Goal: Answer question/provide support: Answer question/provide support

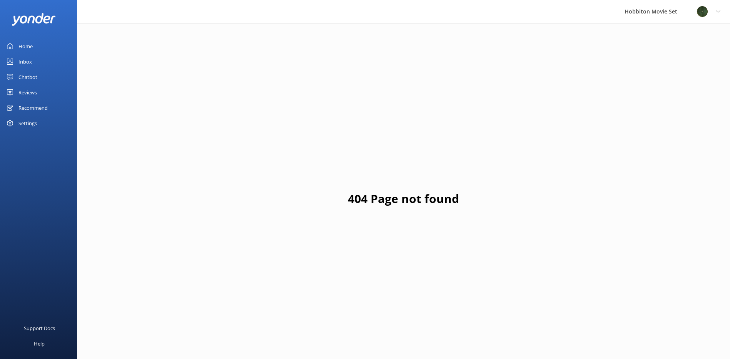
click at [33, 94] on div "Reviews" at bounding box center [27, 92] width 18 height 15
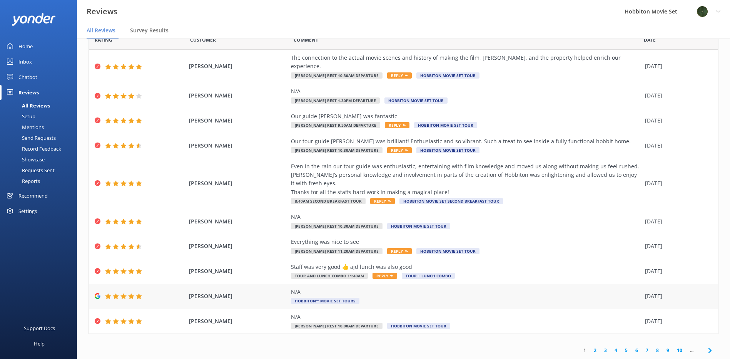
scroll to position [15, 0]
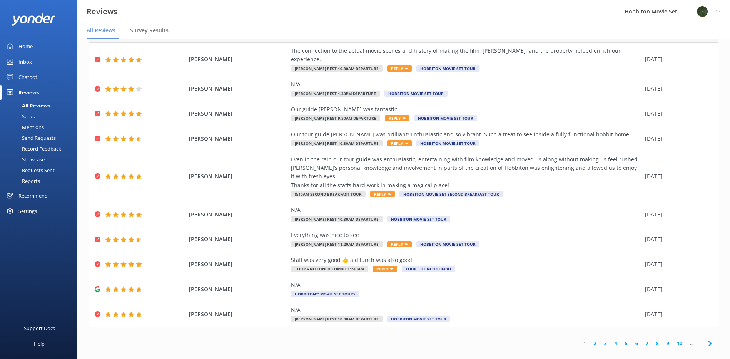
click at [708, 341] on use at bounding box center [709, 343] width 3 height 5
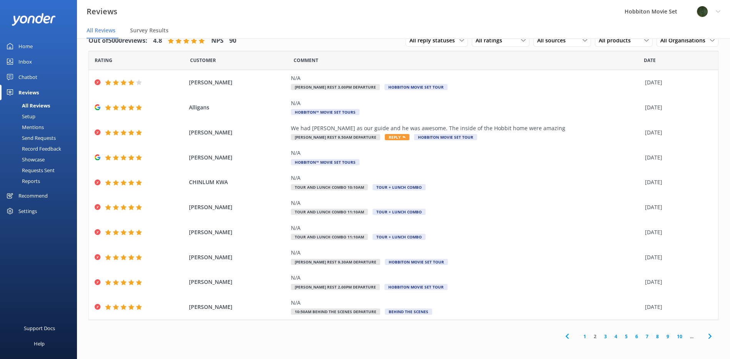
click at [705, 333] on icon at bounding box center [709, 335] width 9 height 9
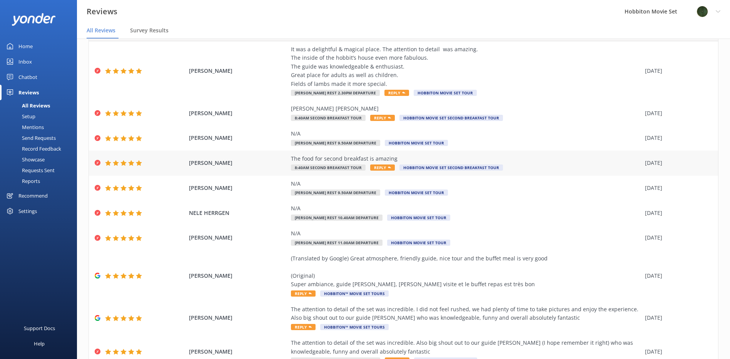
scroll to position [79, 0]
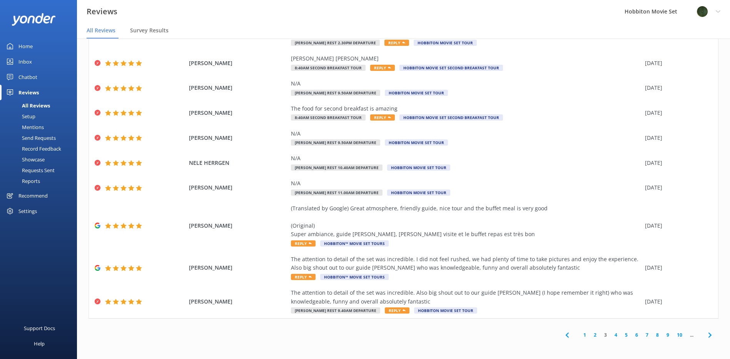
click at [706, 333] on icon at bounding box center [709, 334] width 9 height 9
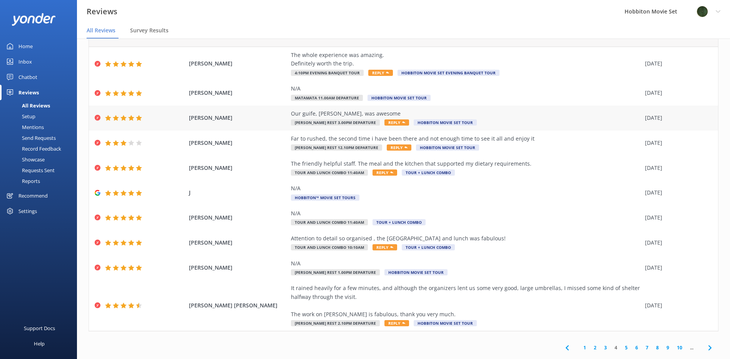
scroll to position [36, 0]
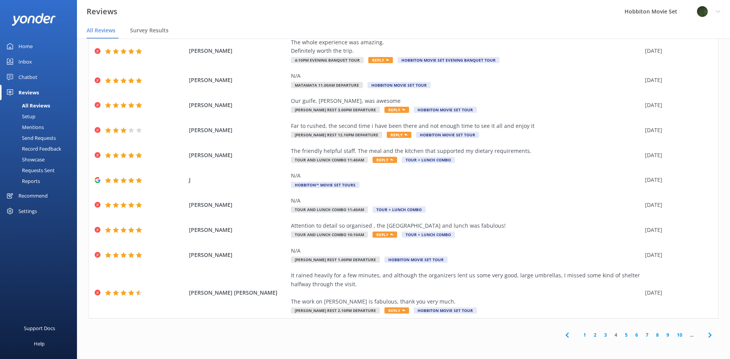
click at [706, 334] on icon at bounding box center [709, 334] width 9 height 9
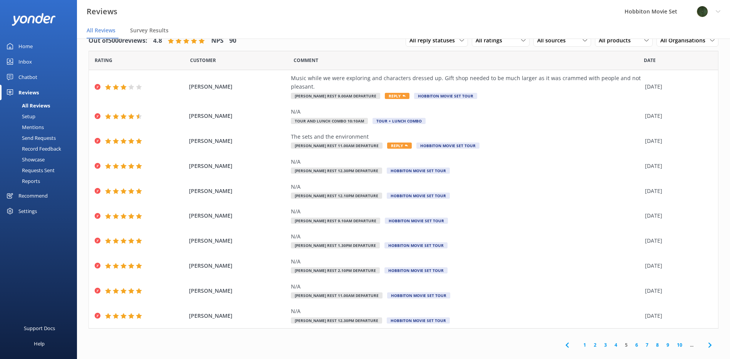
click at [708, 342] on use at bounding box center [709, 344] width 3 height 5
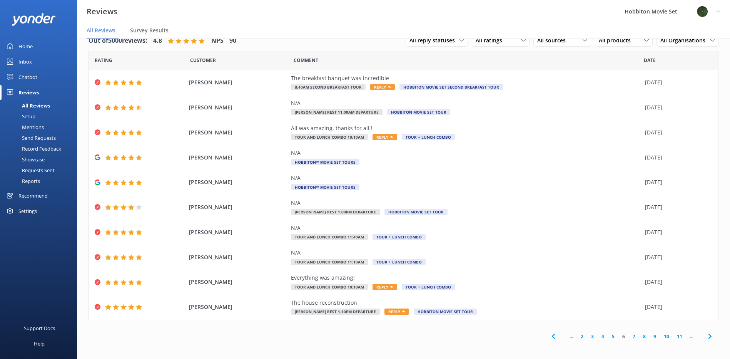
click at [708, 334] on use at bounding box center [709, 336] width 3 height 5
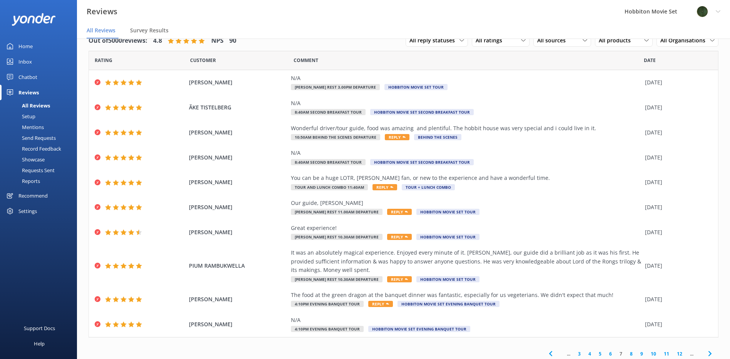
click at [705, 353] on icon at bounding box center [709, 353] width 9 height 9
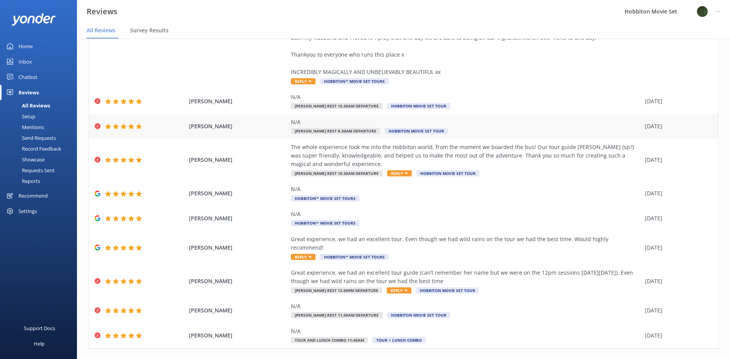
scroll to position [157, 0]
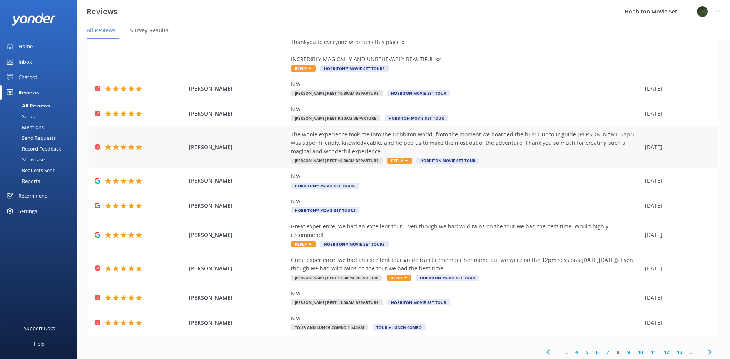
click at [252, 143] on span "[PERSON_NAME]" at bounding box center [238, 147] width 98 height 8
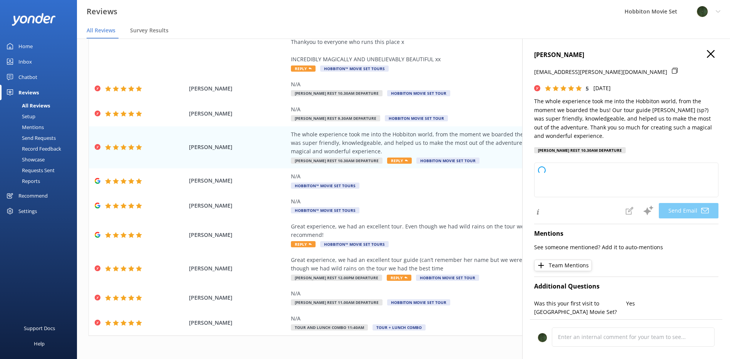
type textarea "Thank you so much for your wonderful review, Ruth! We're delighted to hear you …"
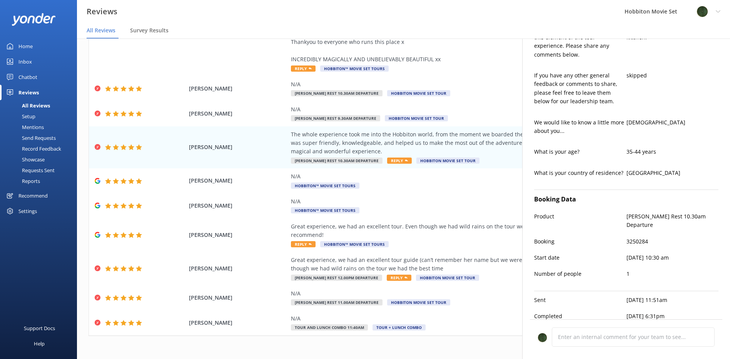
scroll to position [510, 0]
click at [470, 181] on div "Colin Fritz N/A Hobbiton™ Movie Set Tours 14 Sep 2025" at bounding box center [403, 180] width 629 height 25
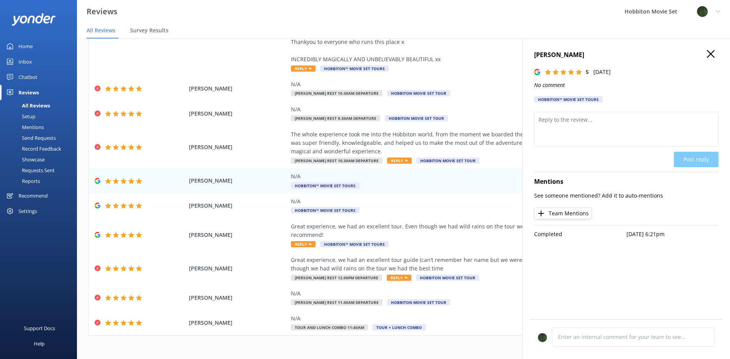
click at [707, 58] on button "button" at bounding box center [711, 54] width 8 height 8
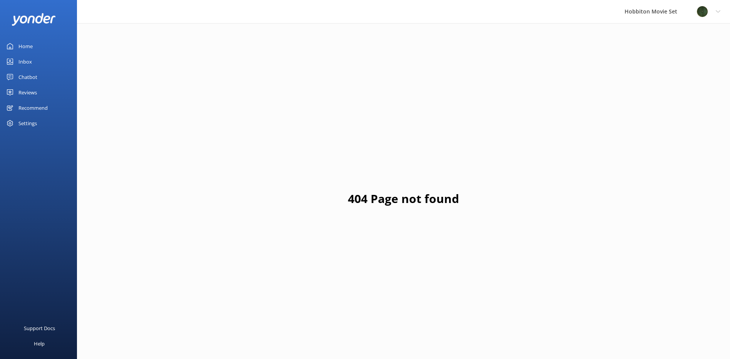
click at [32, 94] on div "Reviews" at bounding box center [27, 92] width 18 height 15
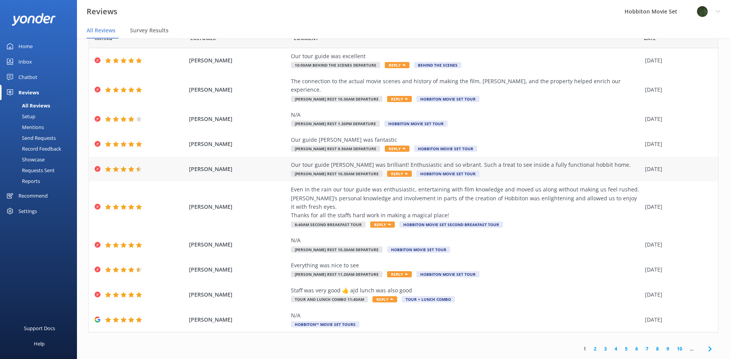
scroll to position [15, 0]
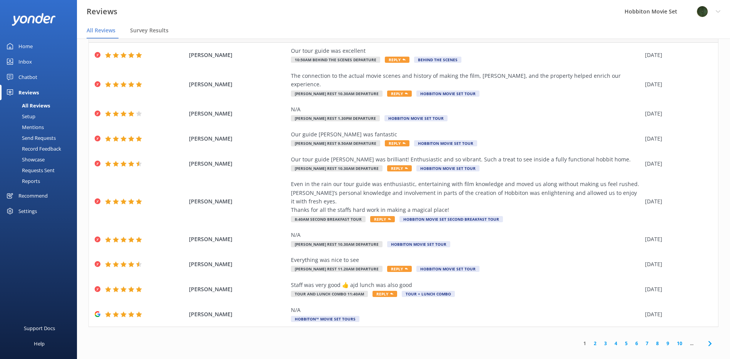
click at [613, 339] on link "4" at bounding box center [616, 342] width 10 height 7
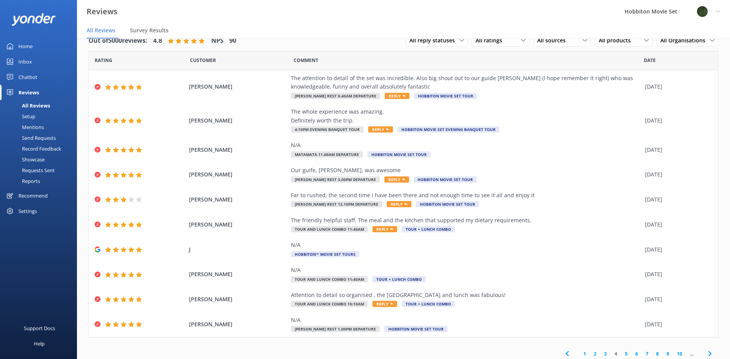
click at [621, 354] on link "5" at bounding box center [626, 353] width 10 height 7
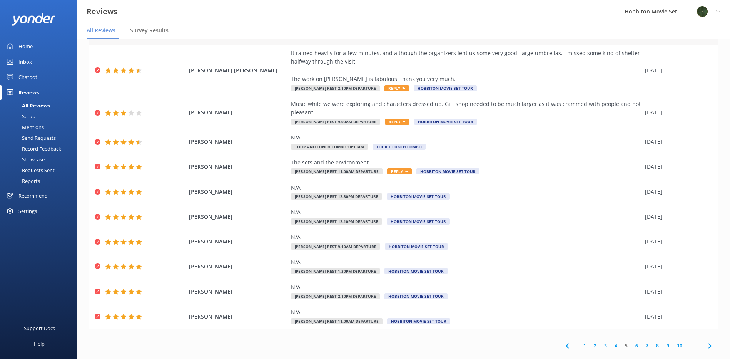
scroll to position [36, 0]
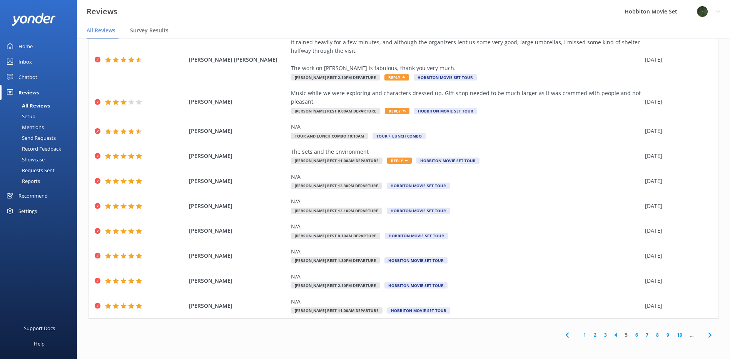
click at [652, 336] on link "8" at bounding box center [657, 334] width 10 height 7
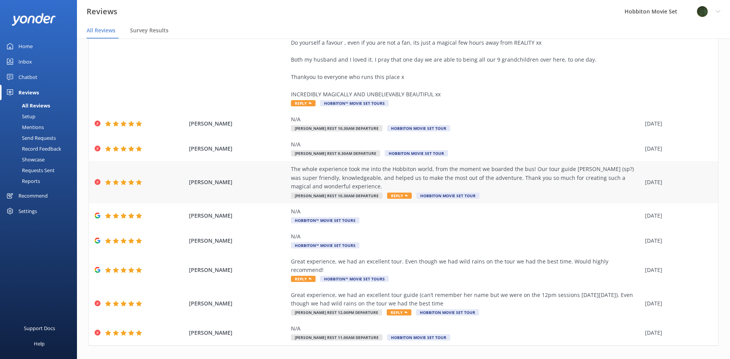
scroll to position [157, 0]
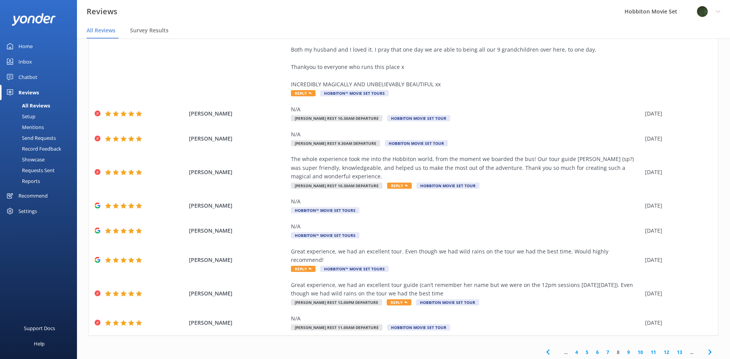
click at [705, 347] on icon at bounding box center [709, 351] width 9 height 9
